Goal: Information Seeking & Learning: Compare options

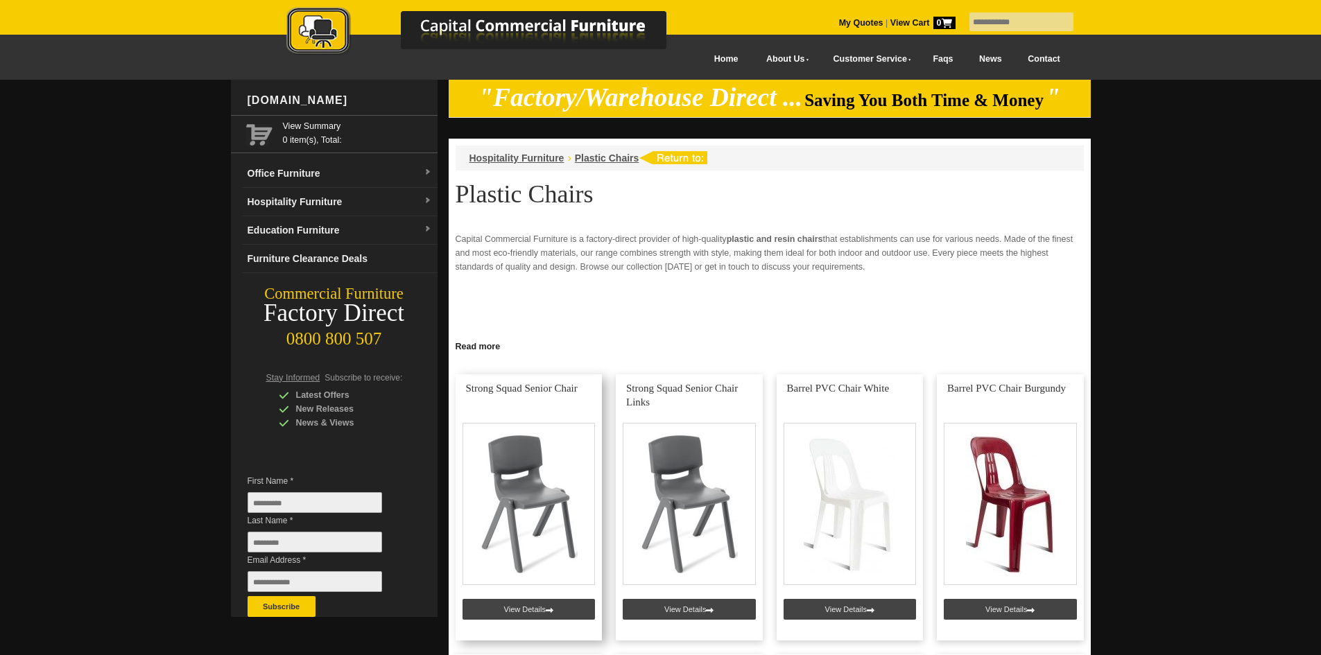
scroll to position [69, 0]
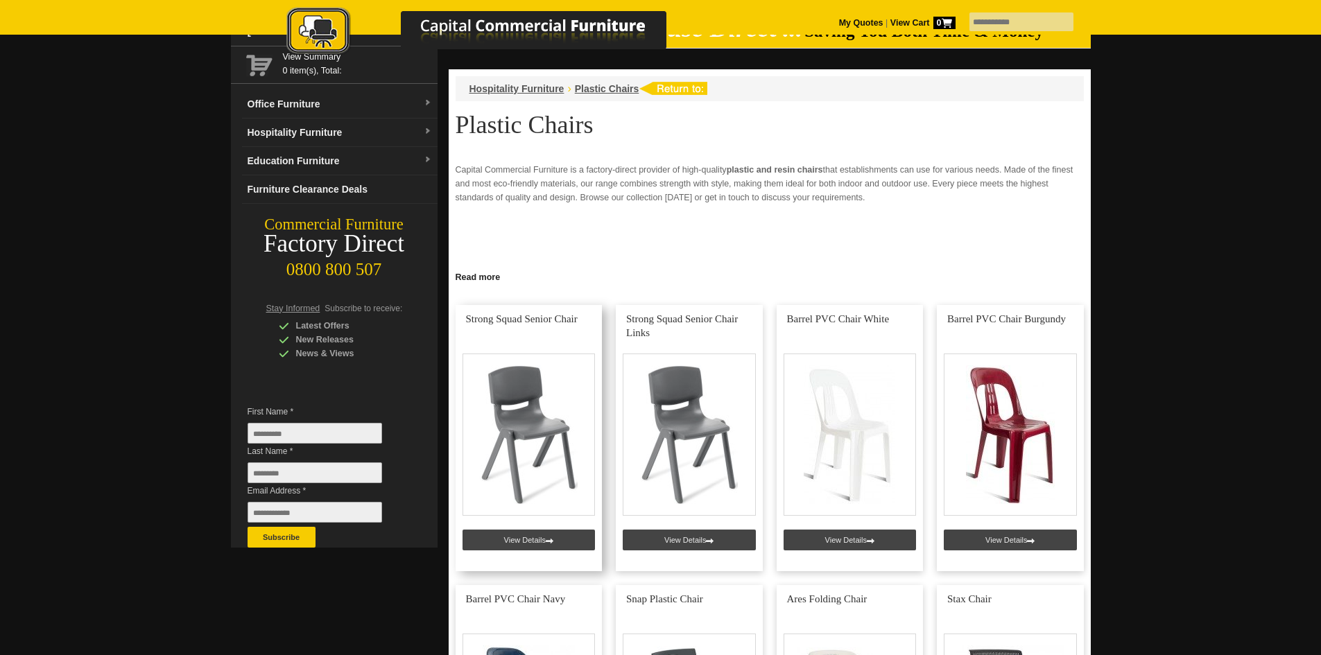
click at [522, 536] on link at bounding box center [529, 438] width 147 height 266
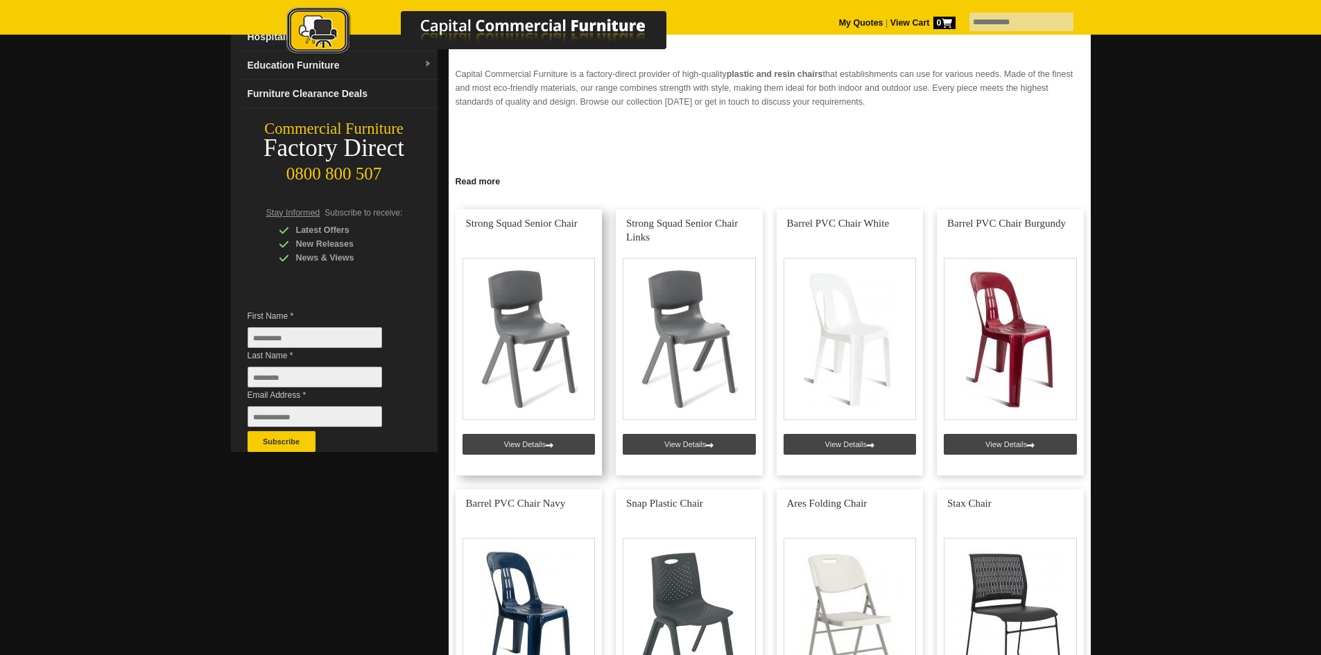
scroll to position [208, 0]
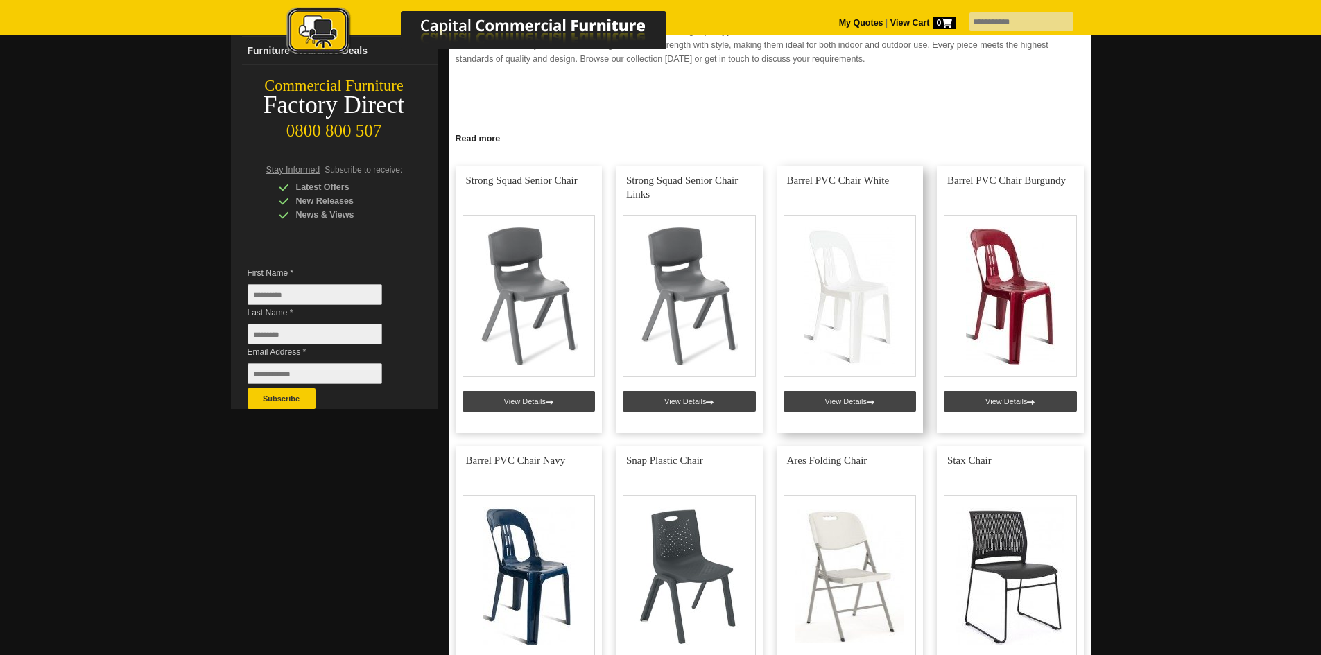
click at [871, 397] on link at bounding box center [850, 299] width 147 height 266
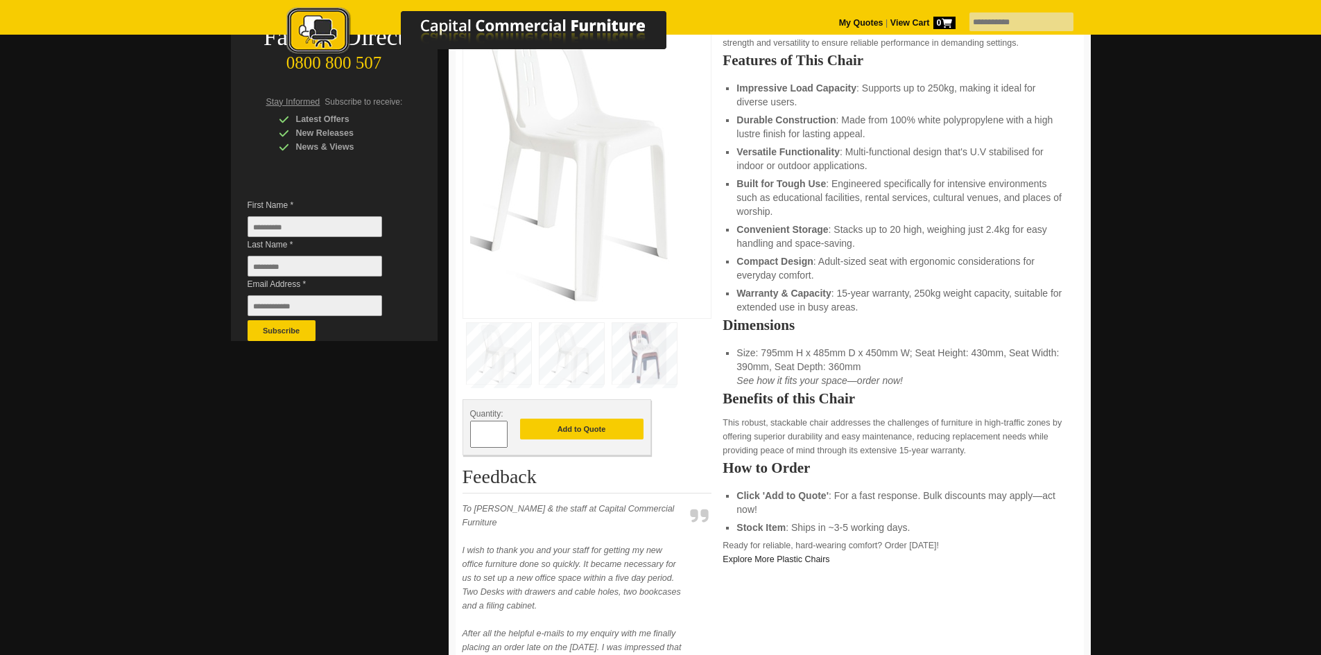
scroll to position [277, 0]
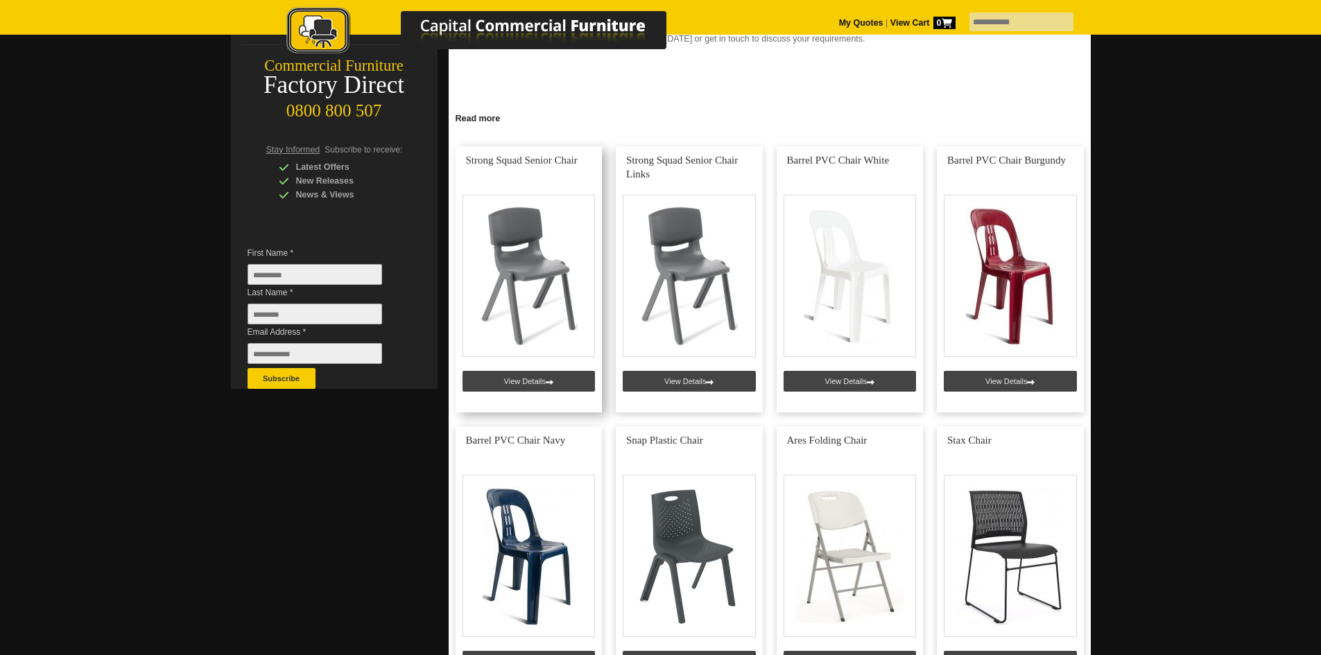
scroll to position [208, 0]
